Goal: Find specific page/section: Find specific page/section

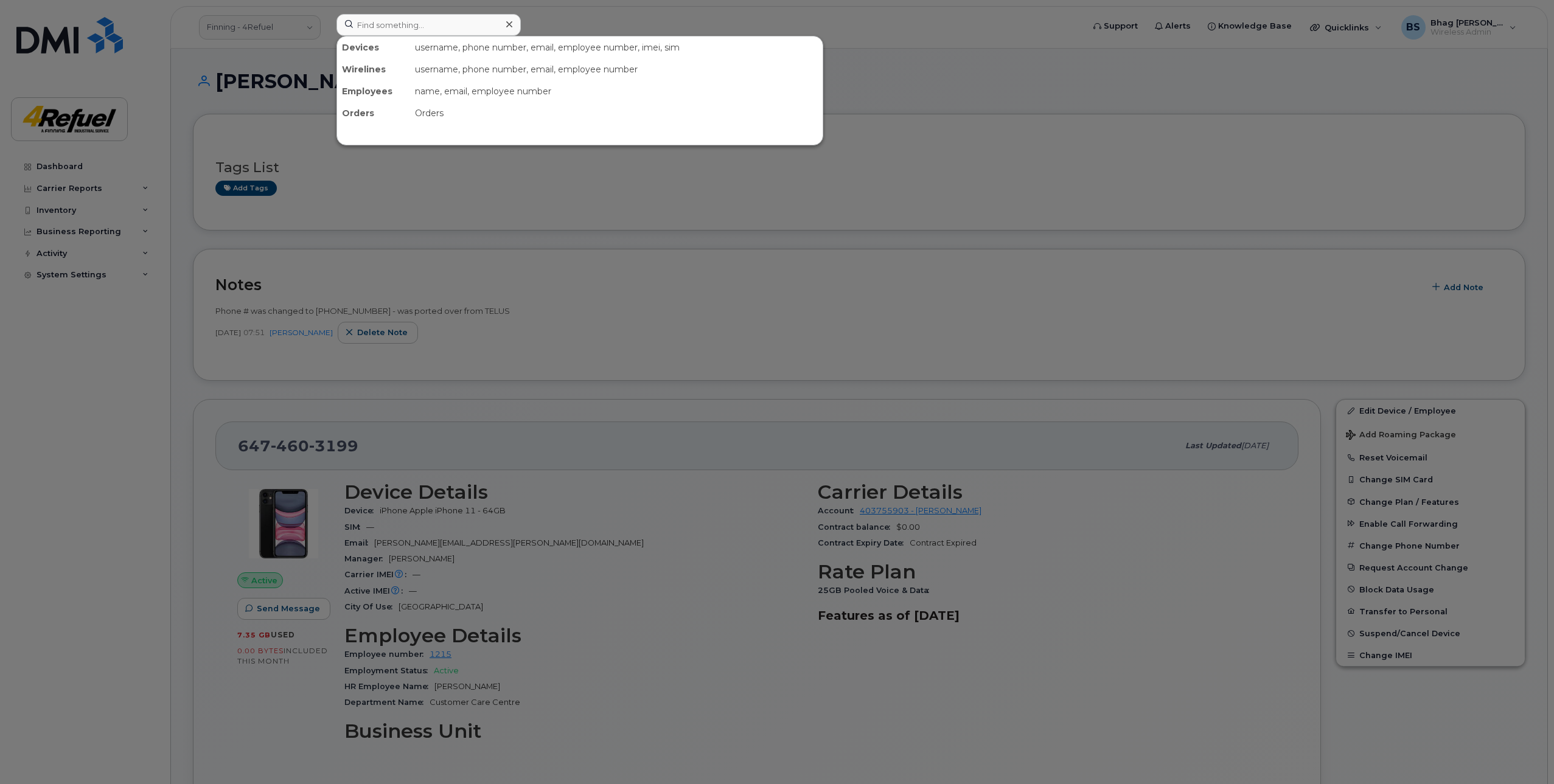
click at [420, 22] on input at bounding box center [428, 25] width 185 height 22
type input "2049794604"
drag, startPoint x: 572, startPoint y: 102, endPoint x: 572, endPoint y: 112, distance: 10.0
click at [572, 102] on link "Go to Sign In Page" at bounding box center [580, 101] width 94 height 22
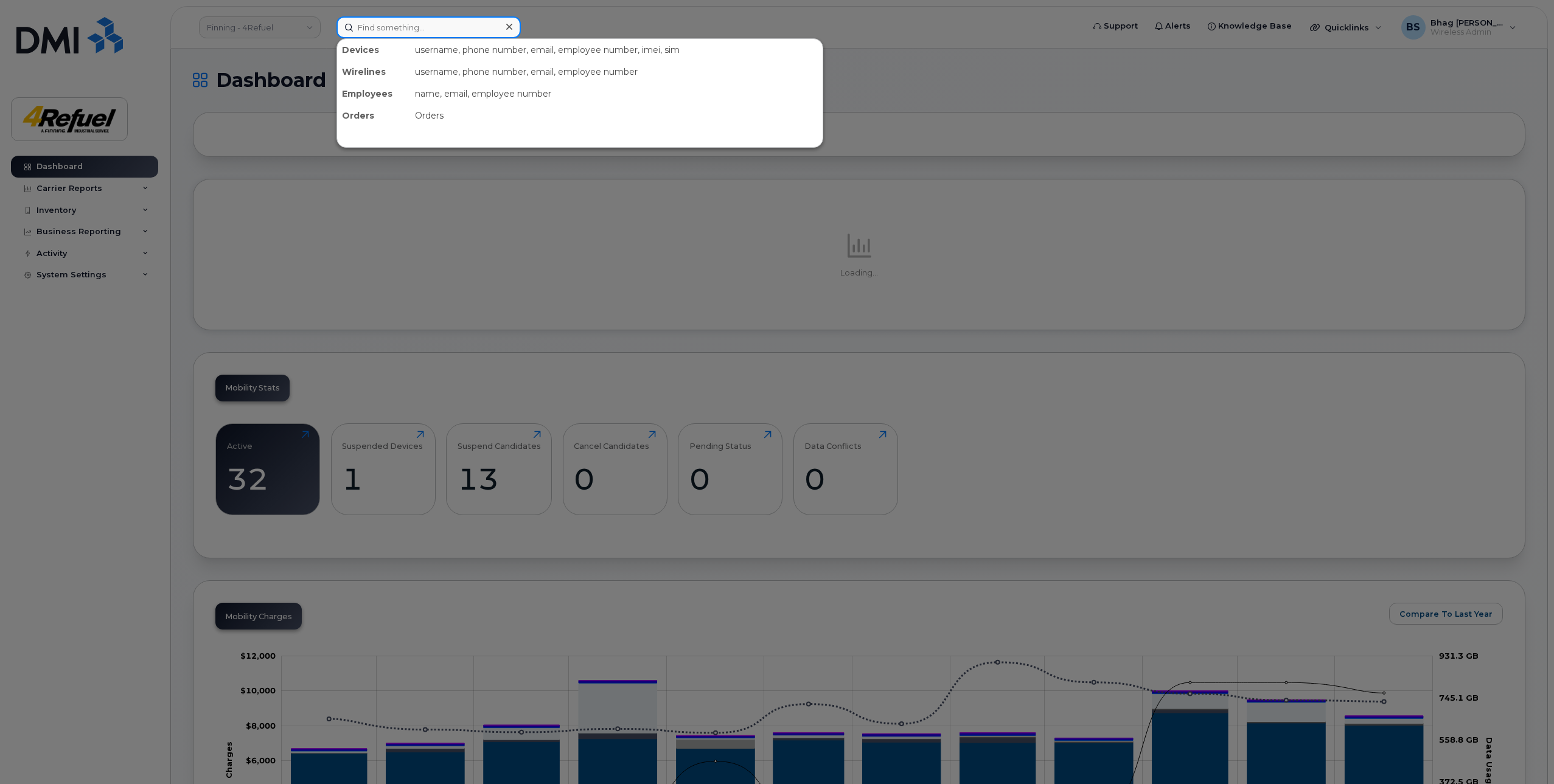
click at [379, 25] on input at bounding box center [428, 28] width 185 height 22
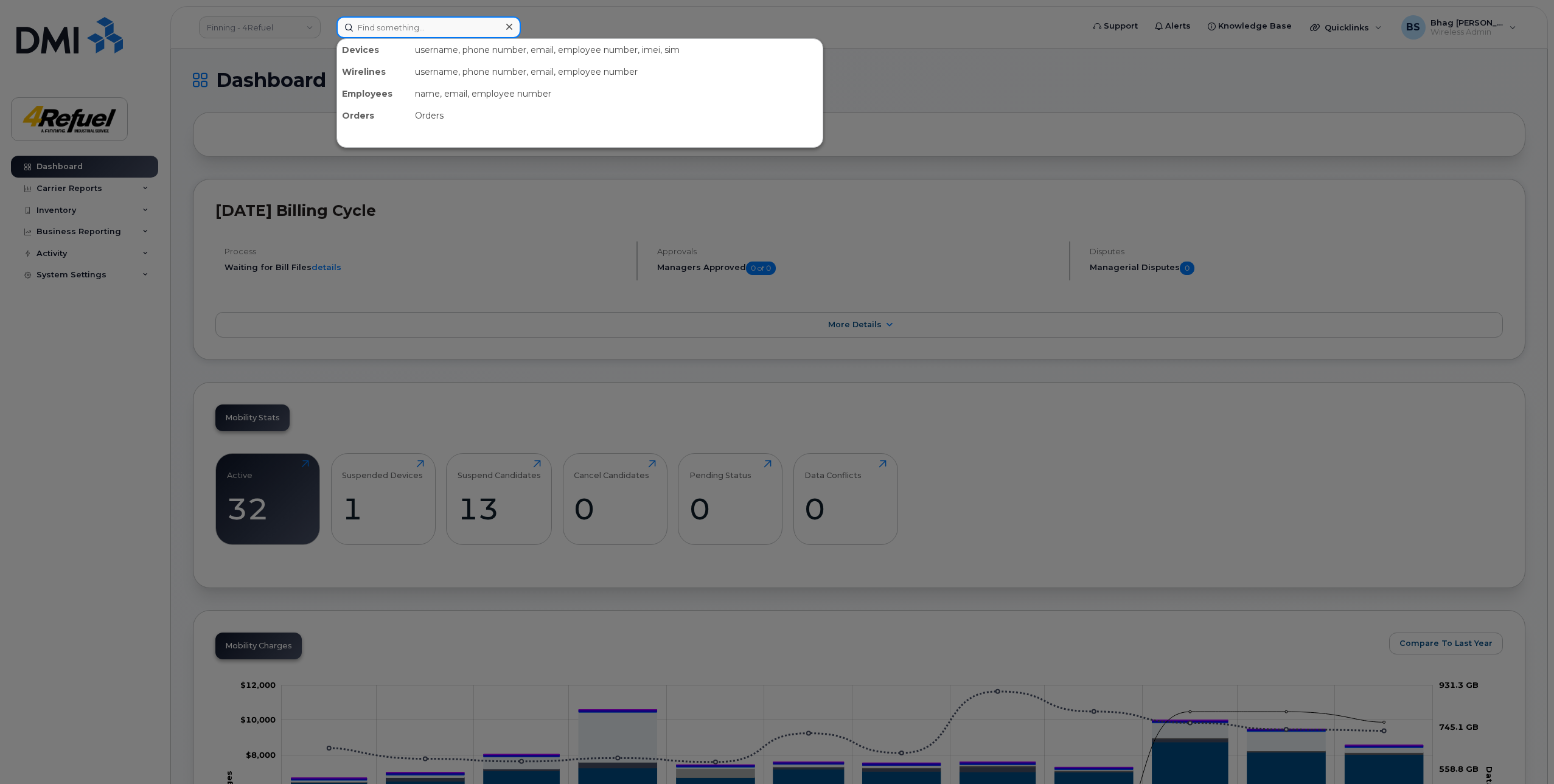
paste input "2049794604"
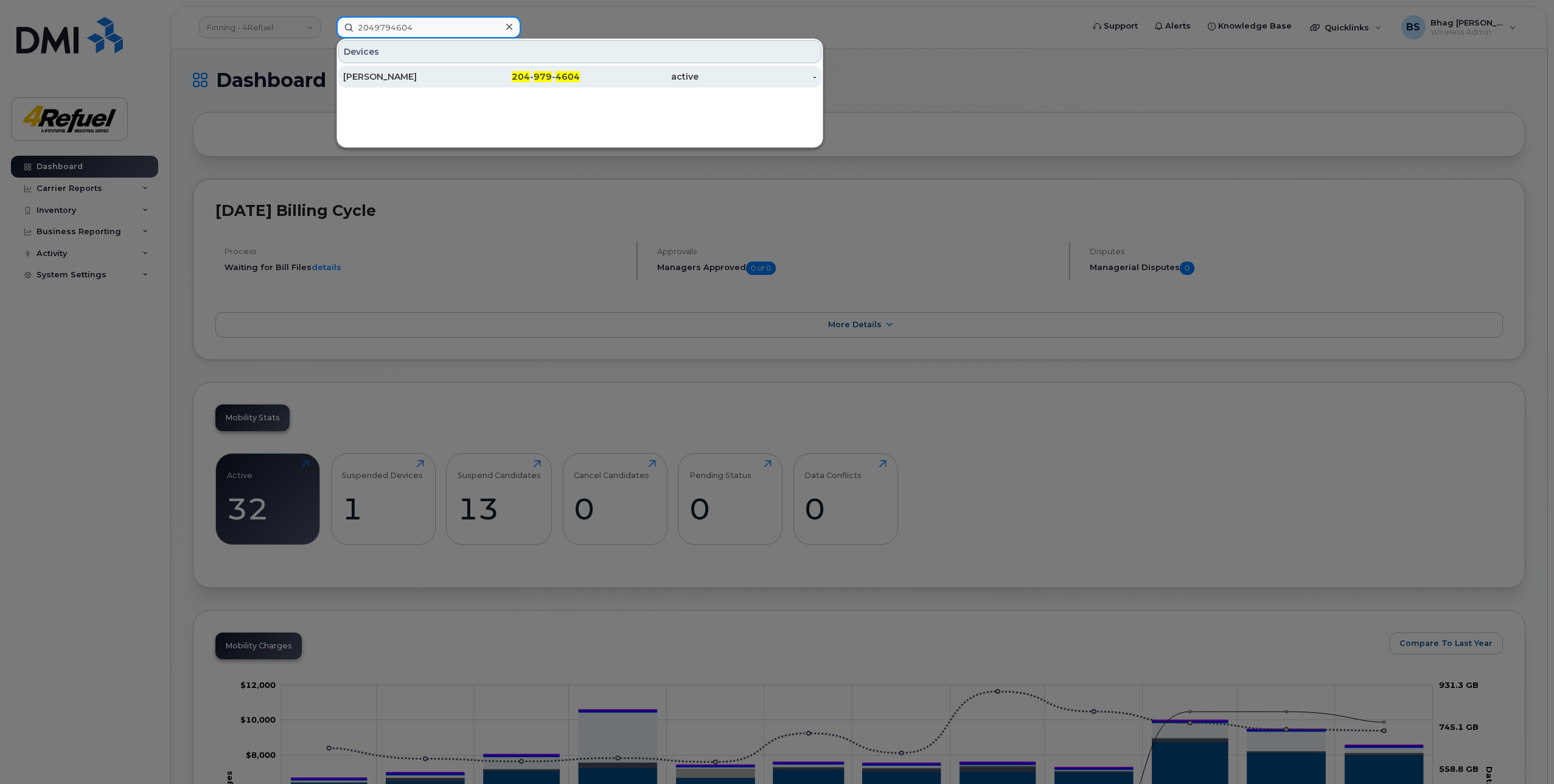
type input "2049794604"
click at [380, 74] on div "Teagen Nelson" at bounding box center [403, 76] width 119 height 12
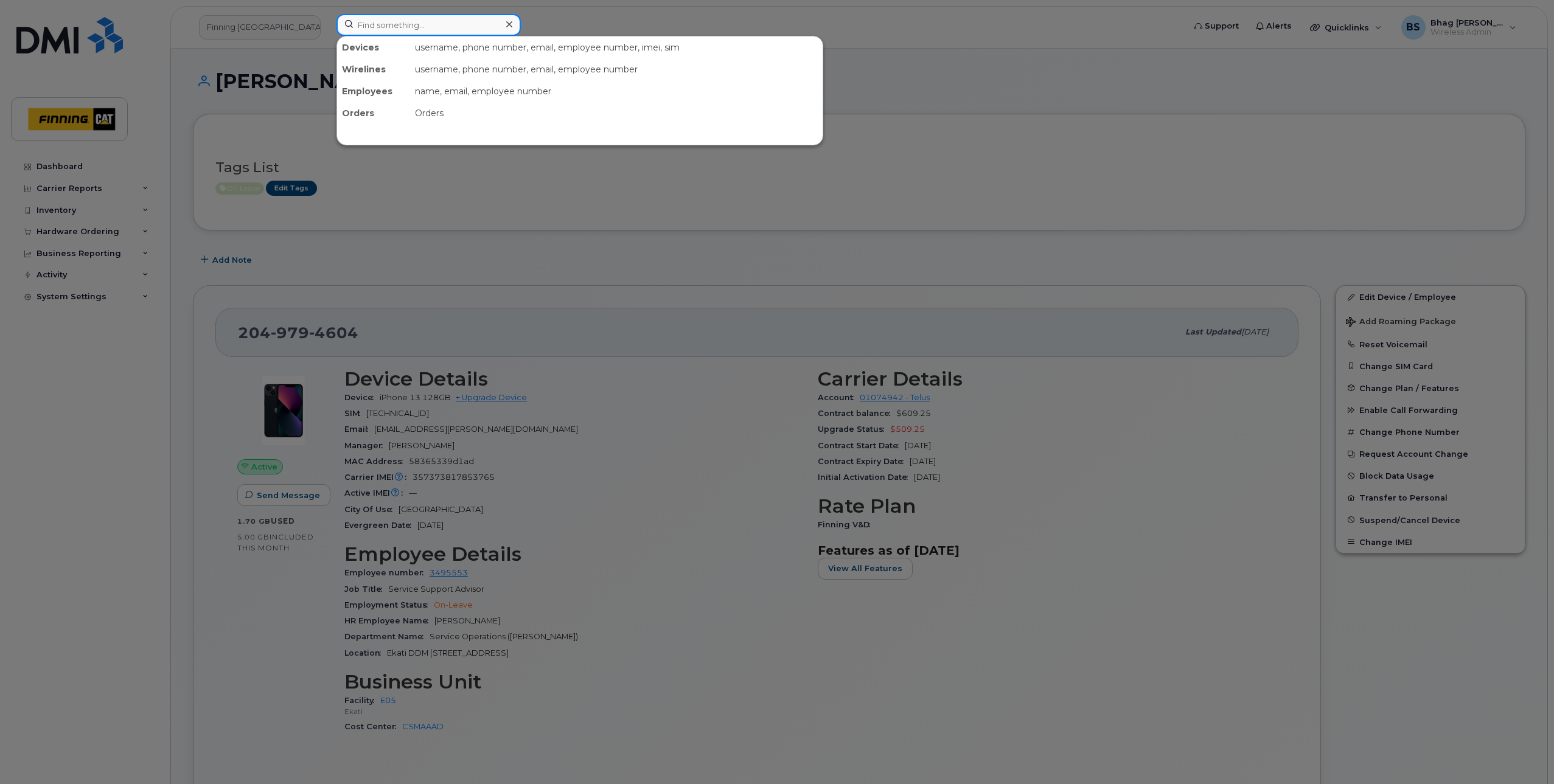
click at [362, 27] on input at bounding box center [428, 25] width 185 height 22
paste input "431-554-0686"
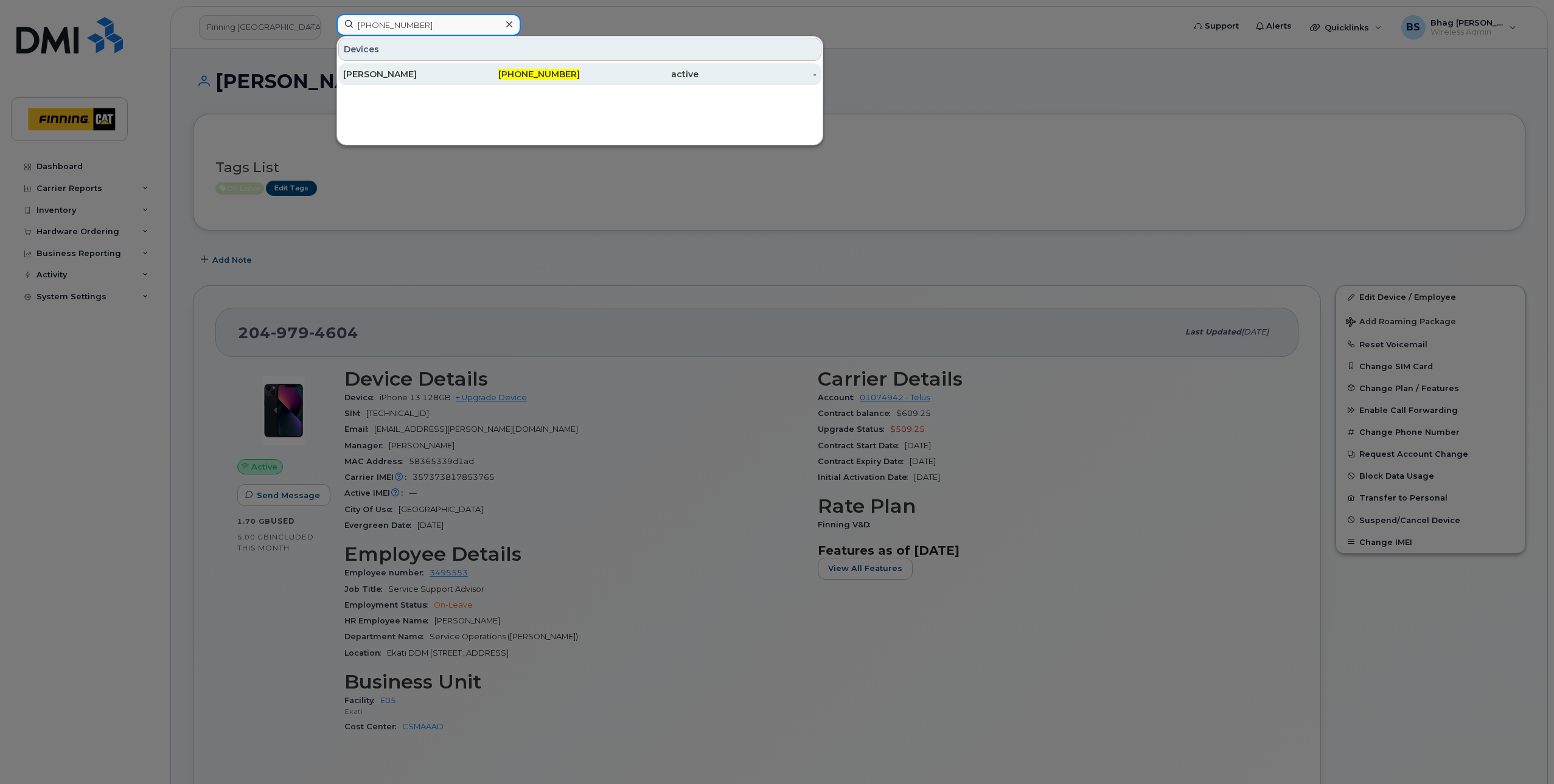
type input "431-554-0686"
click at [376, 72] on div "Paul Riggs" at bounding box center [403, 74] width 119 height 12
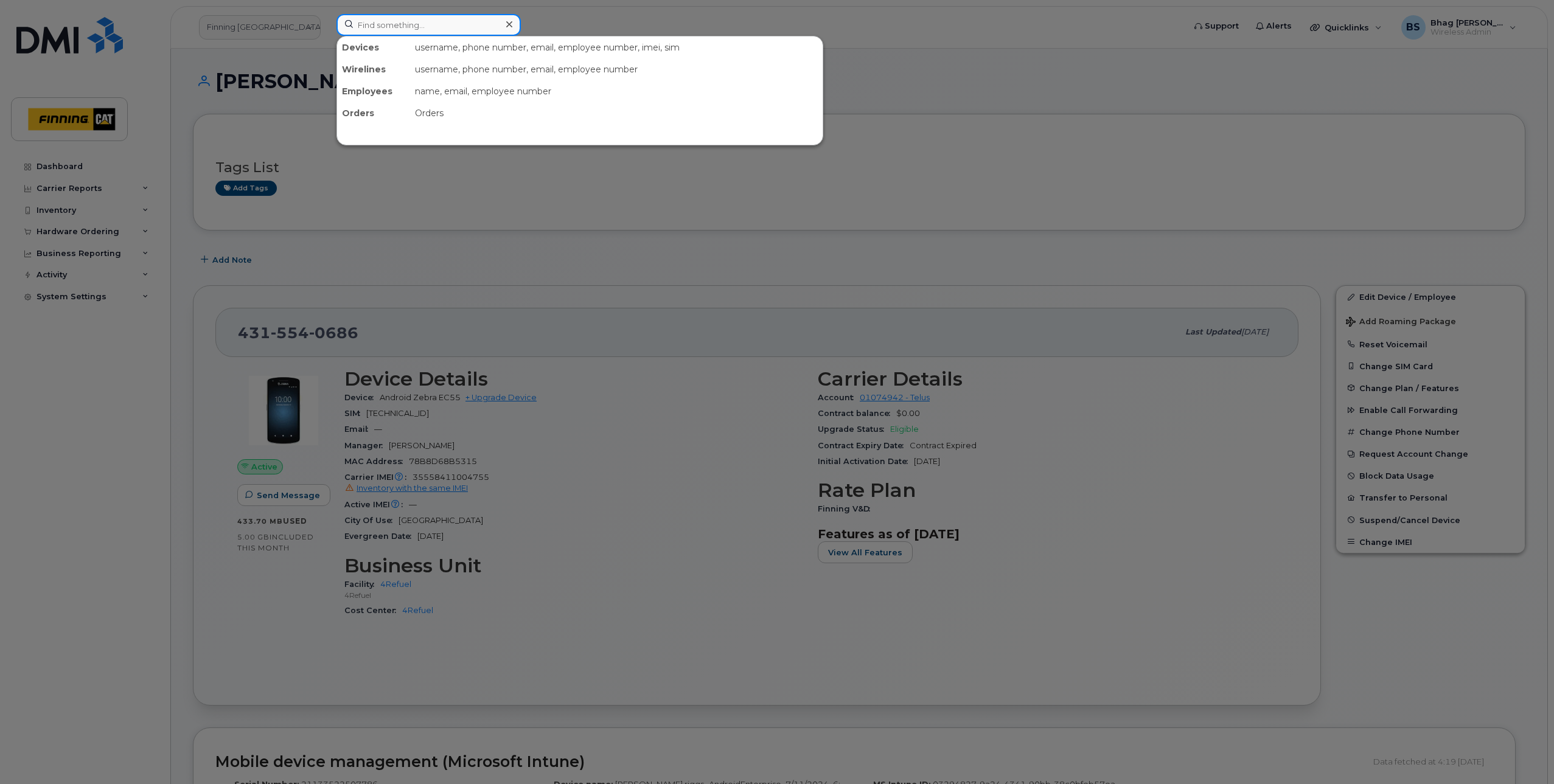
click at [383, 24] on input at bounding box center [428, 25] width 185 height 22
paste input "[PHONE_NUMBER]"
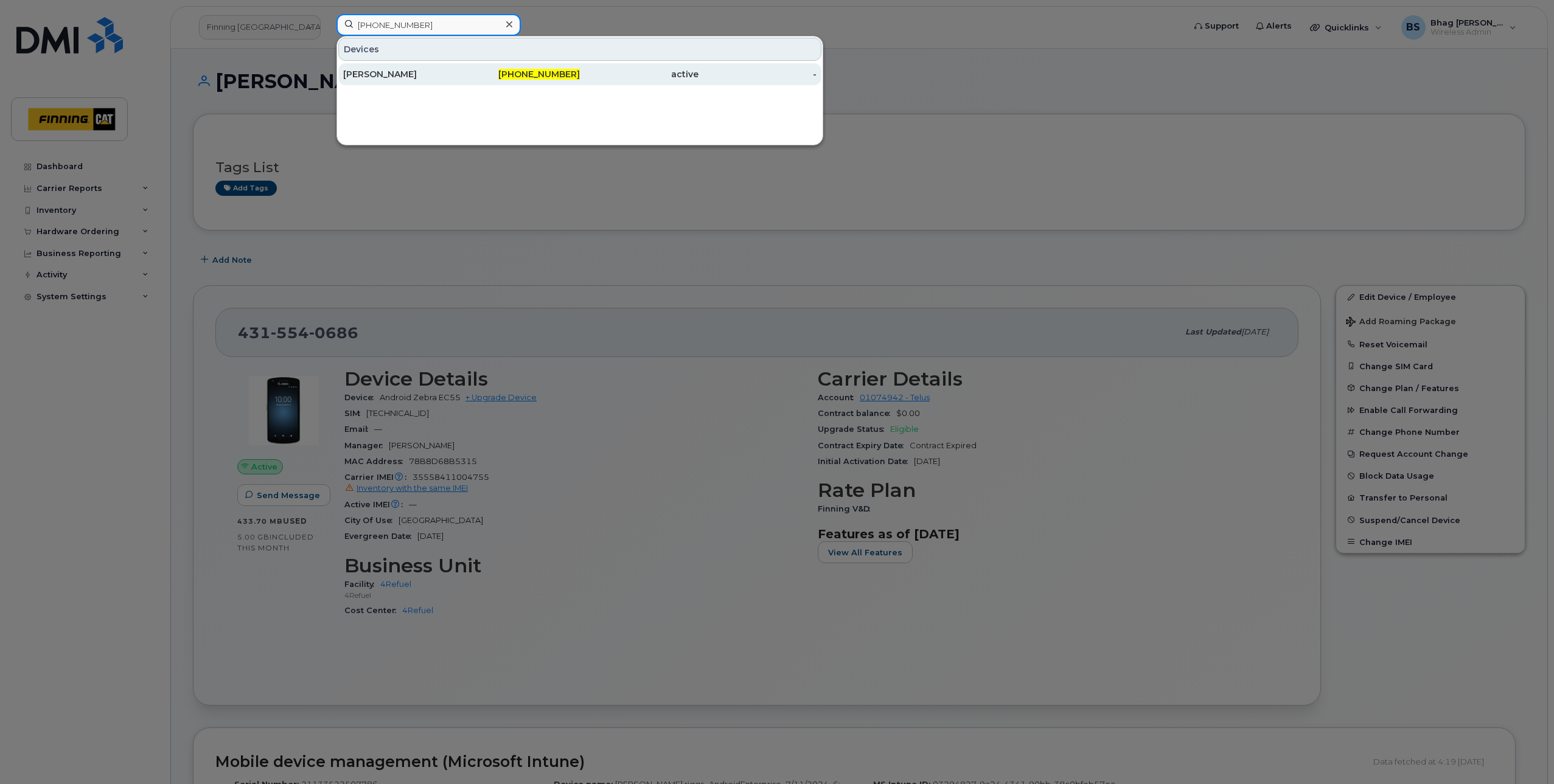
type input "[PHONE_NUMBER]"
click at [418, 77] on div "[PERSON_NAME]" at bounding box center [403, 74] width 119 height 12
